Goal: Check status: Check status

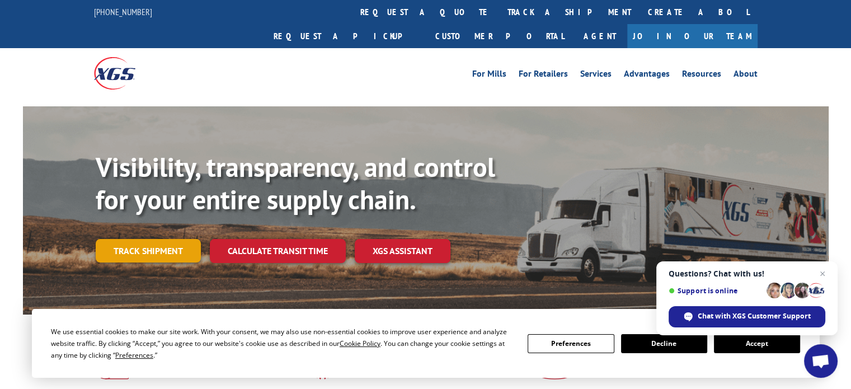
click at [138, 239] on link "Track shipment" at bounding box center [148, 251] width 105 height 24
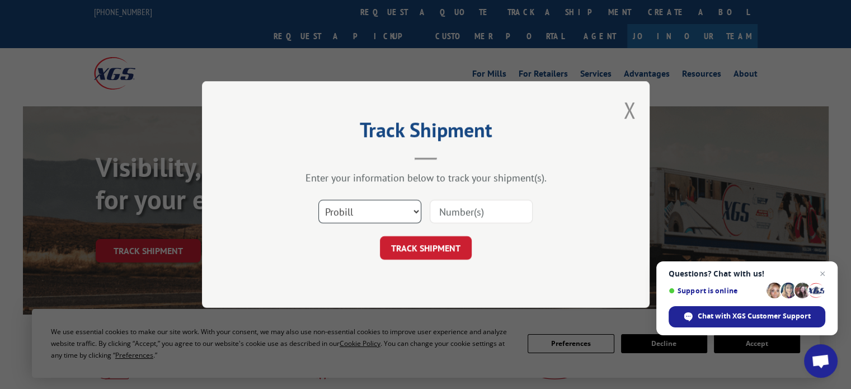
click at [416, 211] on select "Select category... Probill BOL PO" at bounding box center [369, 212] width 103 height 24
select select "bol"
click at [318, 200] on select "Select category... Probill BOL PO" at bounding box center [369, 212] width 103 height 24
click at [466, 206] on input at bounding box center [481, 212] width 103 height 24
paste input "SR00102093"
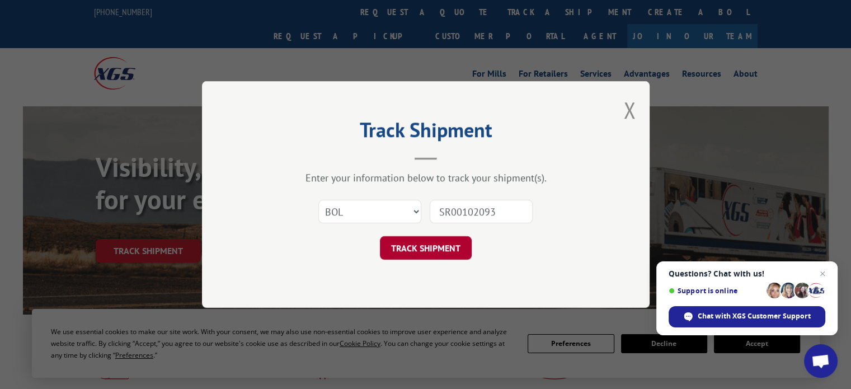
type input "SR00102093"
click at [441, 250] on button "TRACK SHIPMENT" at bounding box center [426, 248] width 92 height 24
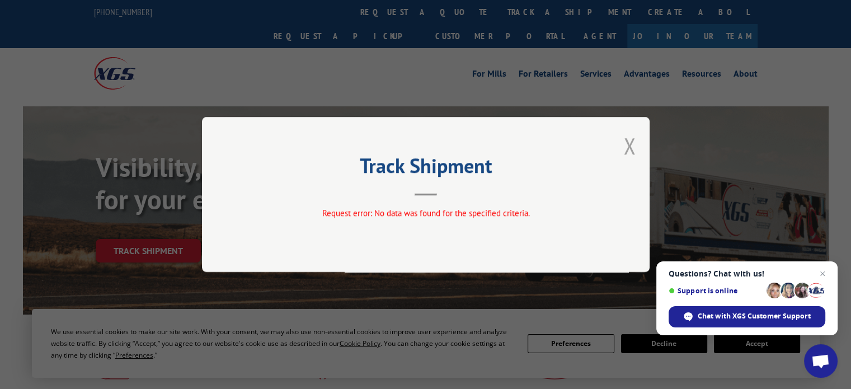
click at [630, 144] on button "Close modal" at bounding box center [629, 146] width 12 height 30
